Goal: Go to known website: Access a specific website the user already knows

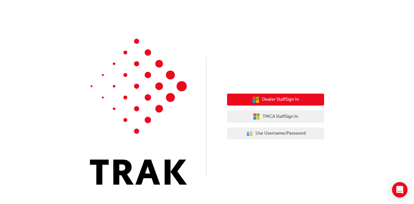
click at [271, 101] on span "Dealer Staff Sign In" at bounding box center [280, 99] width 37 height 7
